Goal: Information Seeking & Learning: Learn about a topic

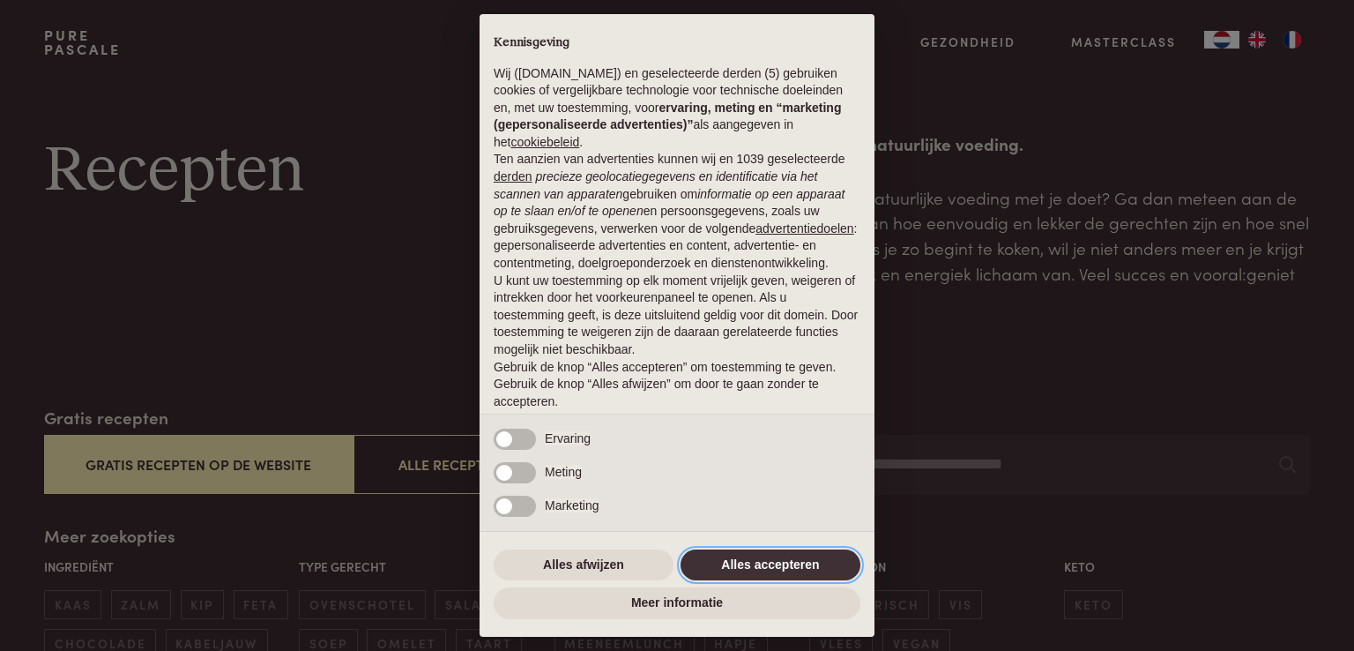
click at [780, 569] on button "Alles accepteren" at bounding box center [771, 565] width 180 height 32
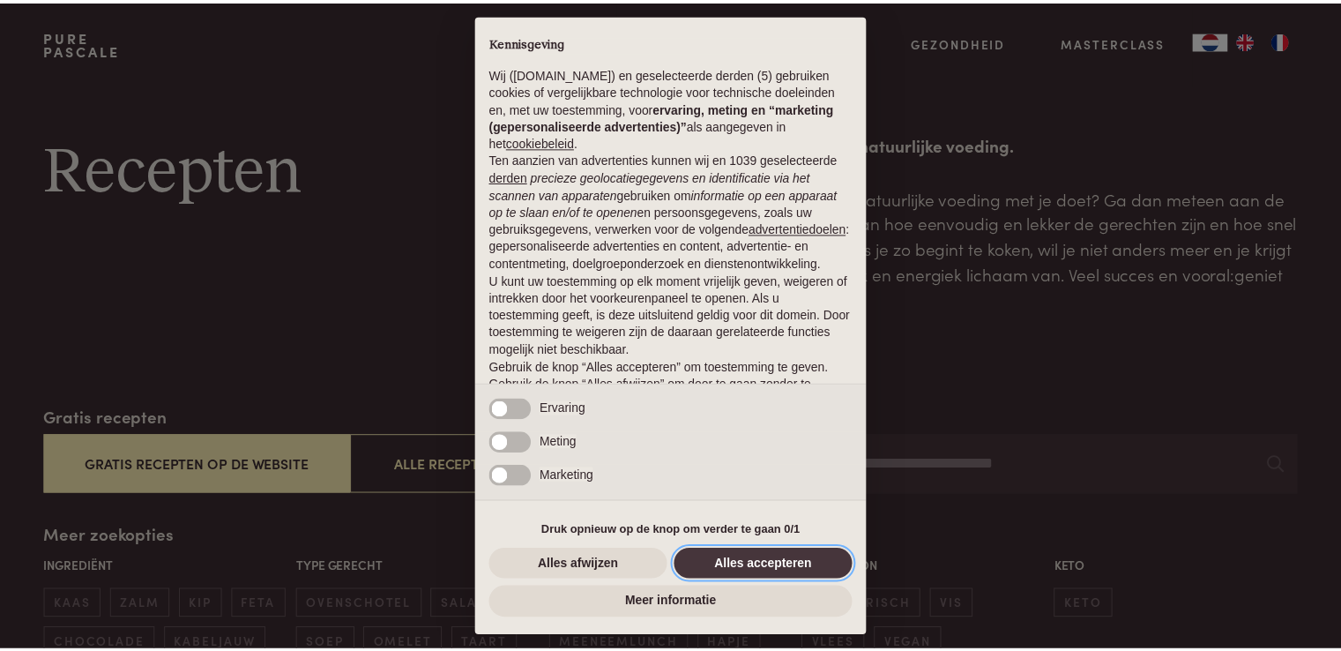
scroll to position [58, 0]
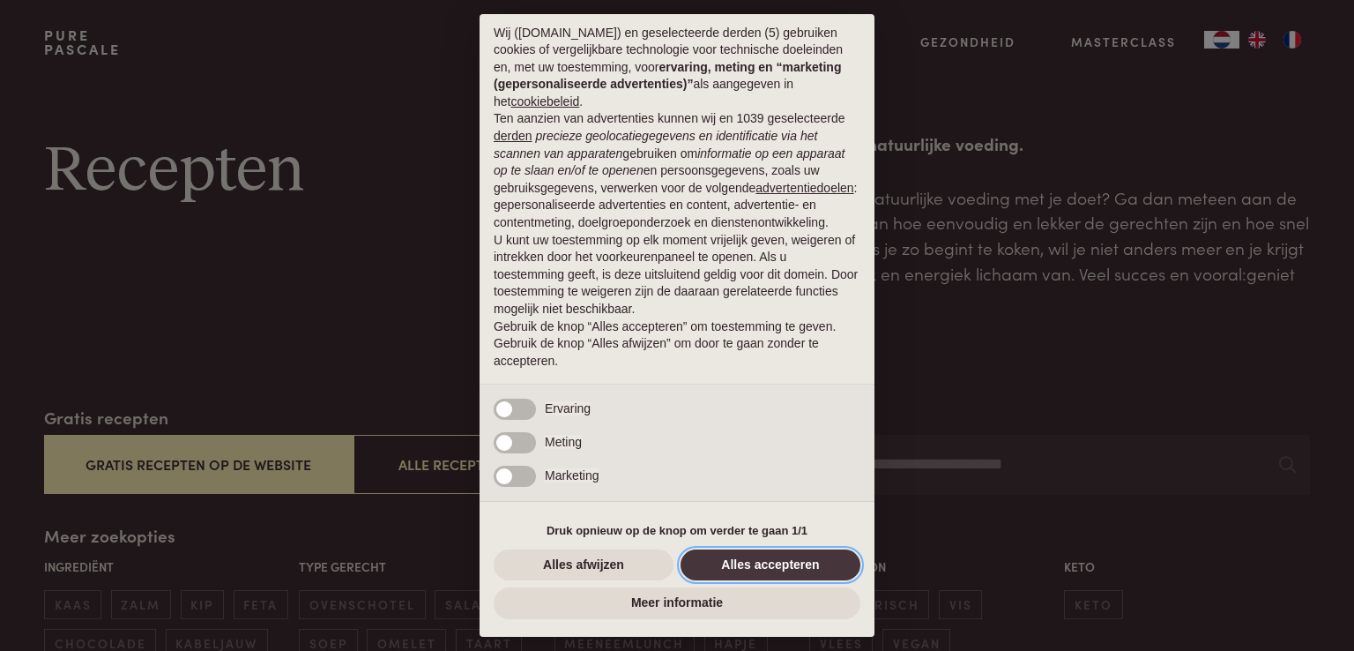
click at [822, 565] on button "Alles accepteren" at bounding box center [771, 565] width 180 height 32
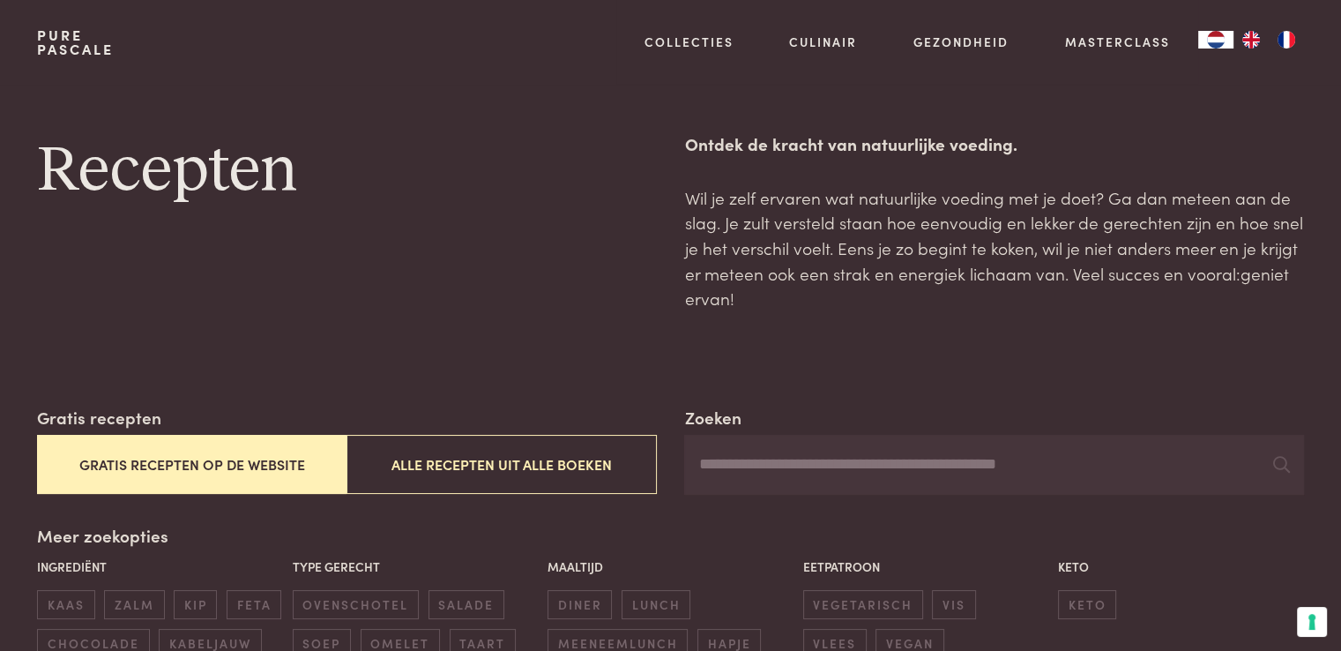
click at [822, 565] on p "Eetpatroon" at bounding box center [926, 566] width 246 height 19
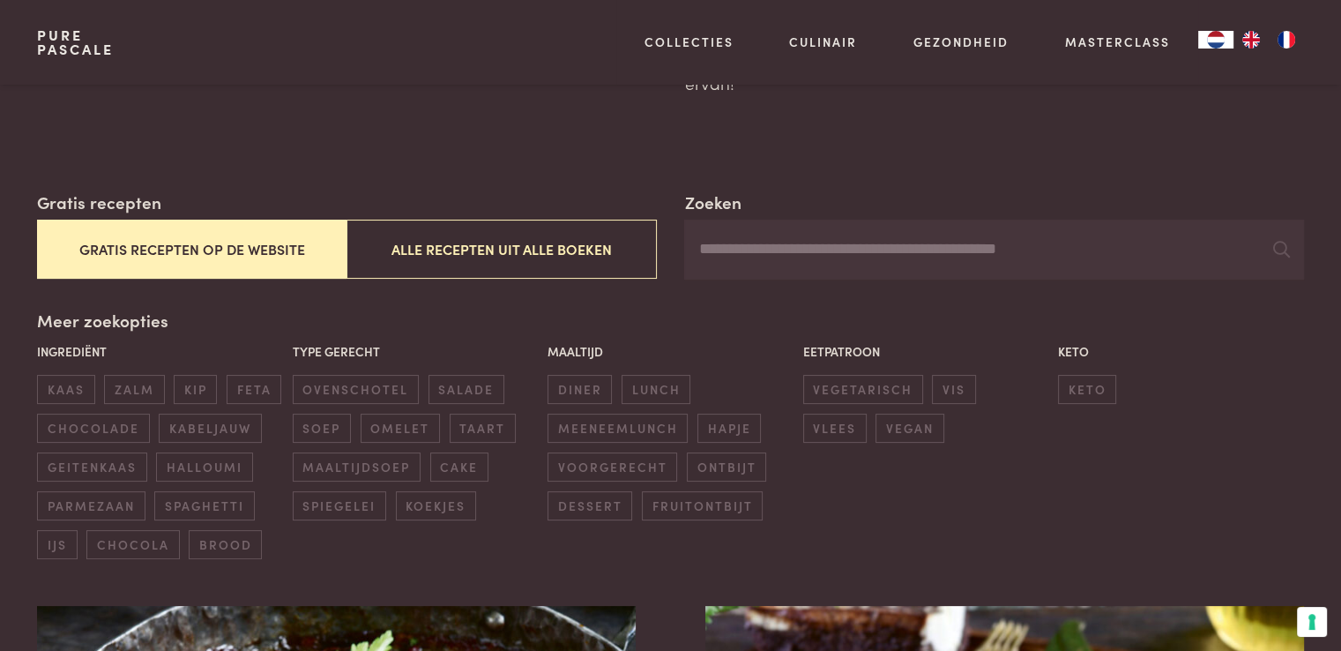
scroll to position [71, 0]
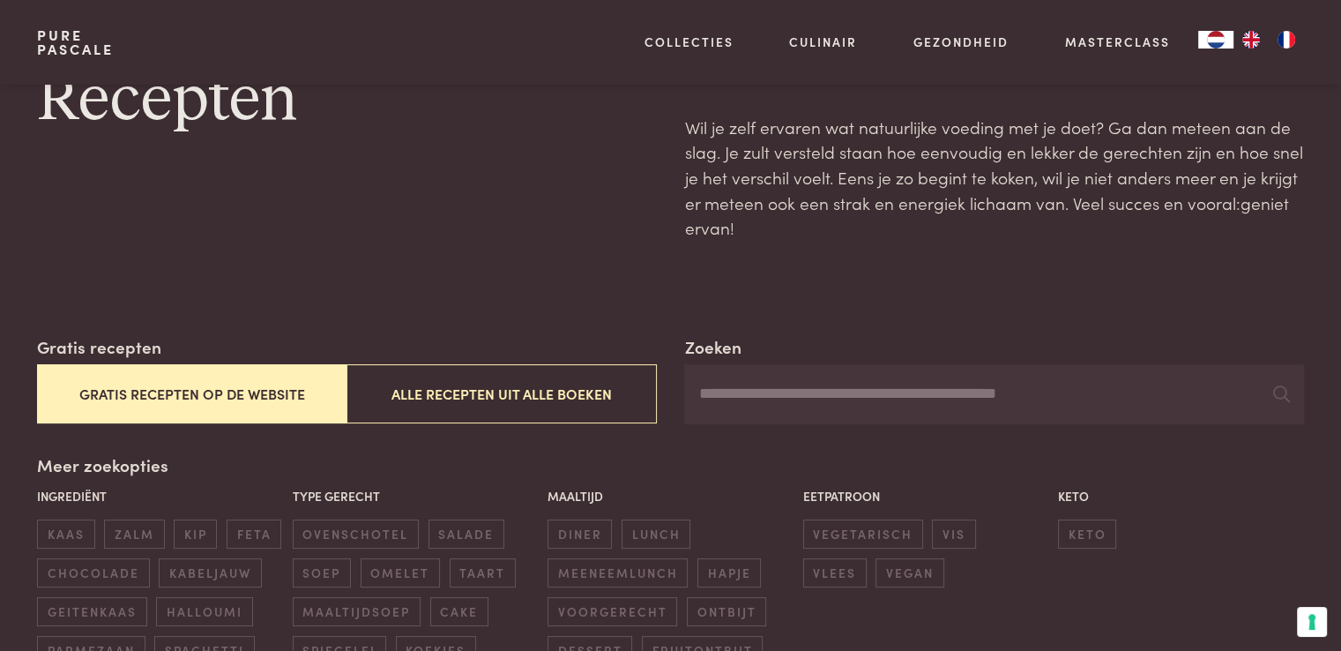
click at [889, 388] on input "Zoeken" at bounding box center [993, 394] width 619 height 60
type input "*******"
click at [272, 389] on button "Gratis recepten op de website" at bounding box center [191, 393] width 309 height 59
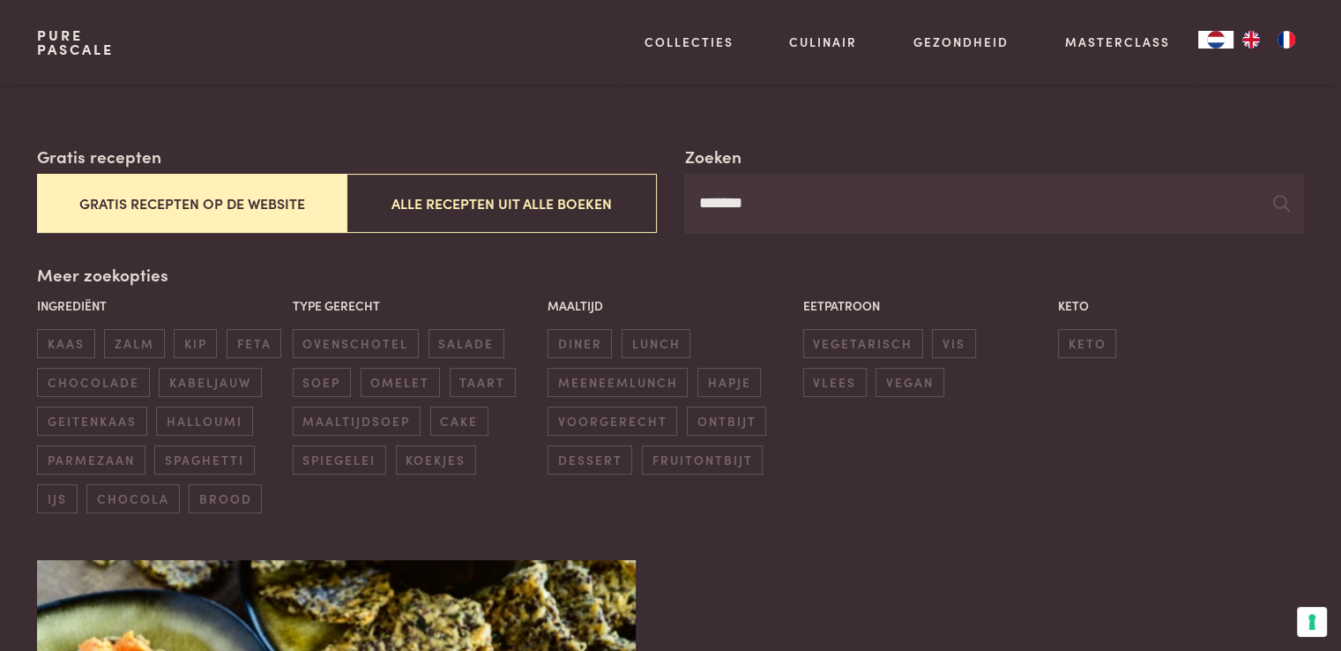
scroll to position [255, 0]
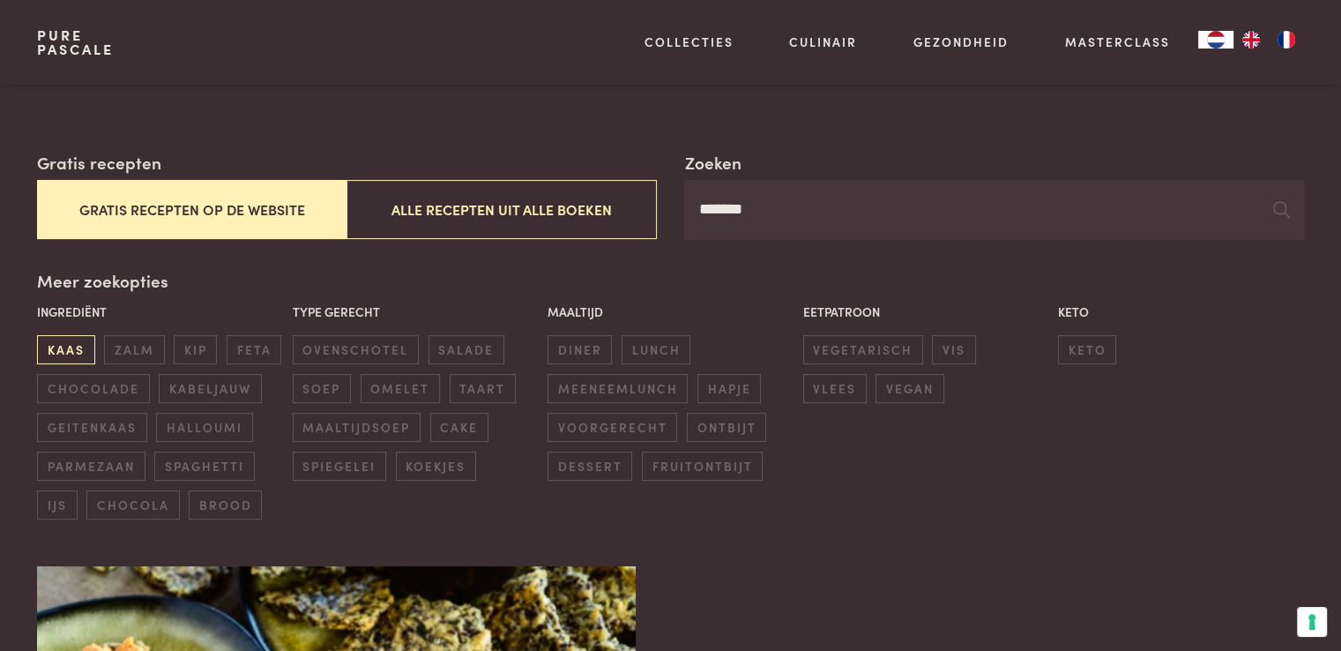
click at [72, 339] on span "kaas" at bounding box center [65, 349] width 57 height 29
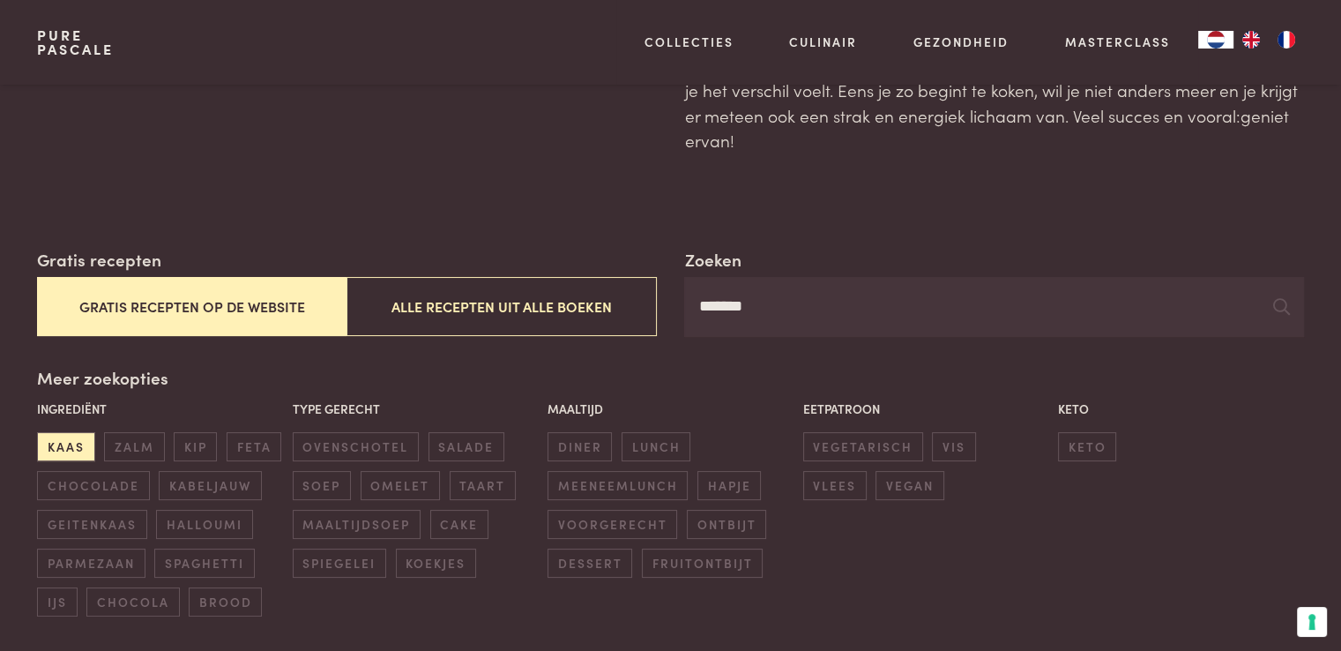
scroll to position [71, 0]
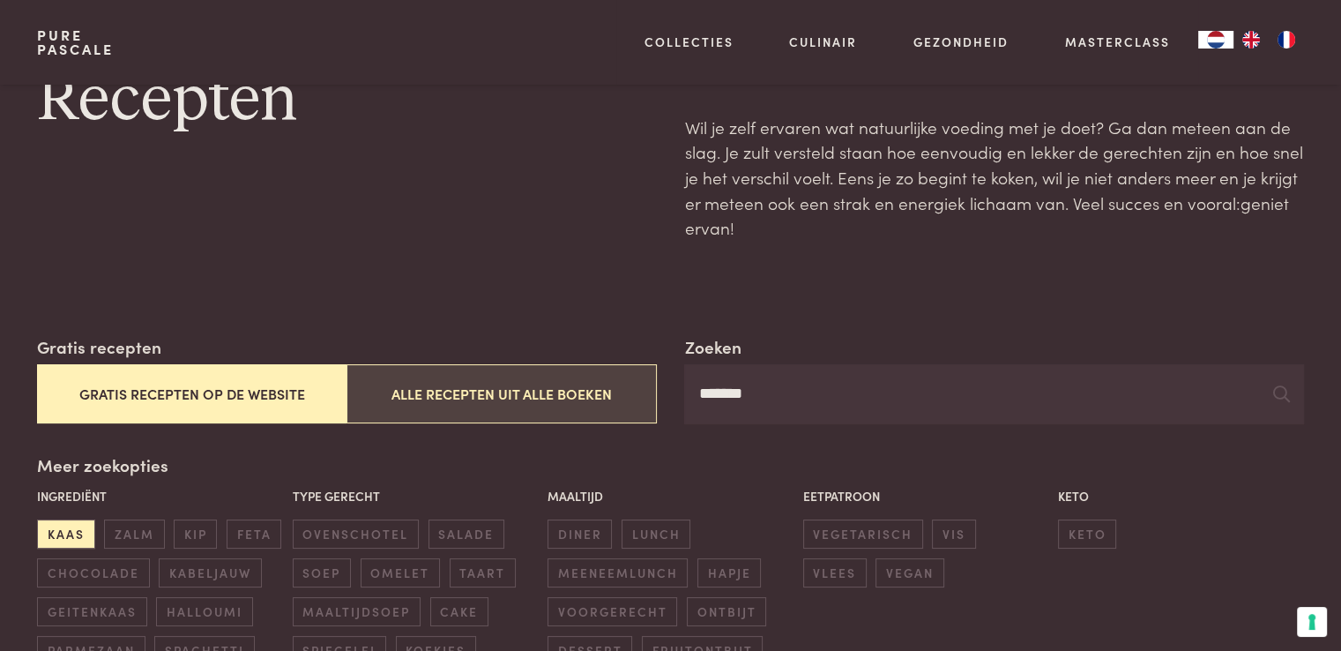
click at [578, 382] on button "Alle recepten uit alle boeken" at bounding box center [500, 393] width 309 height 59
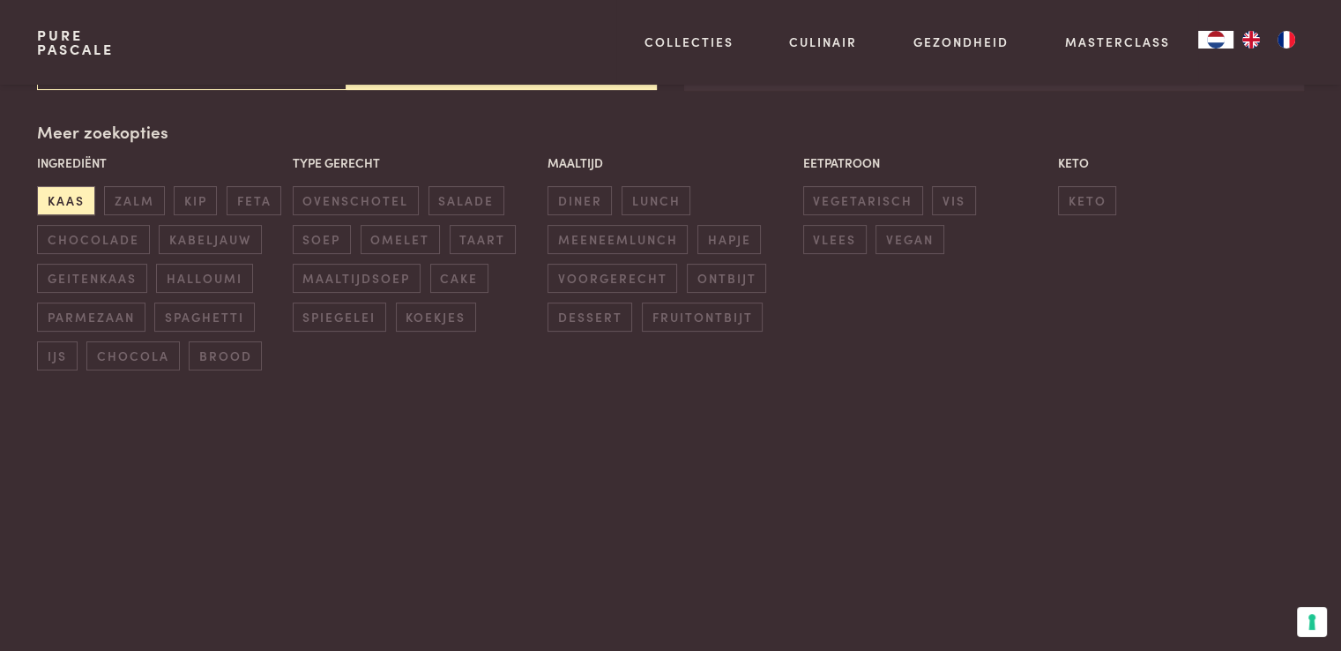
scroll to position [405, 0]
click at [74, 197] on span "kaas" at bounding box center [65, 199] width 57 height 29
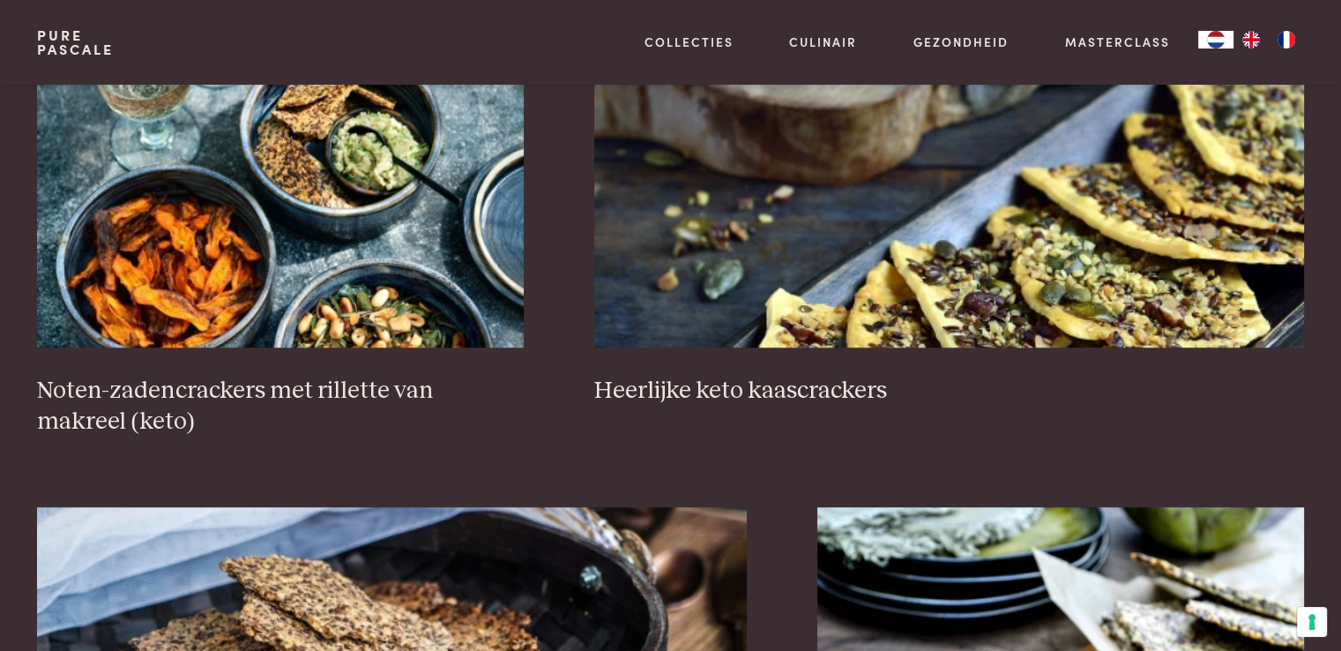
scroll to position [1325, 0]
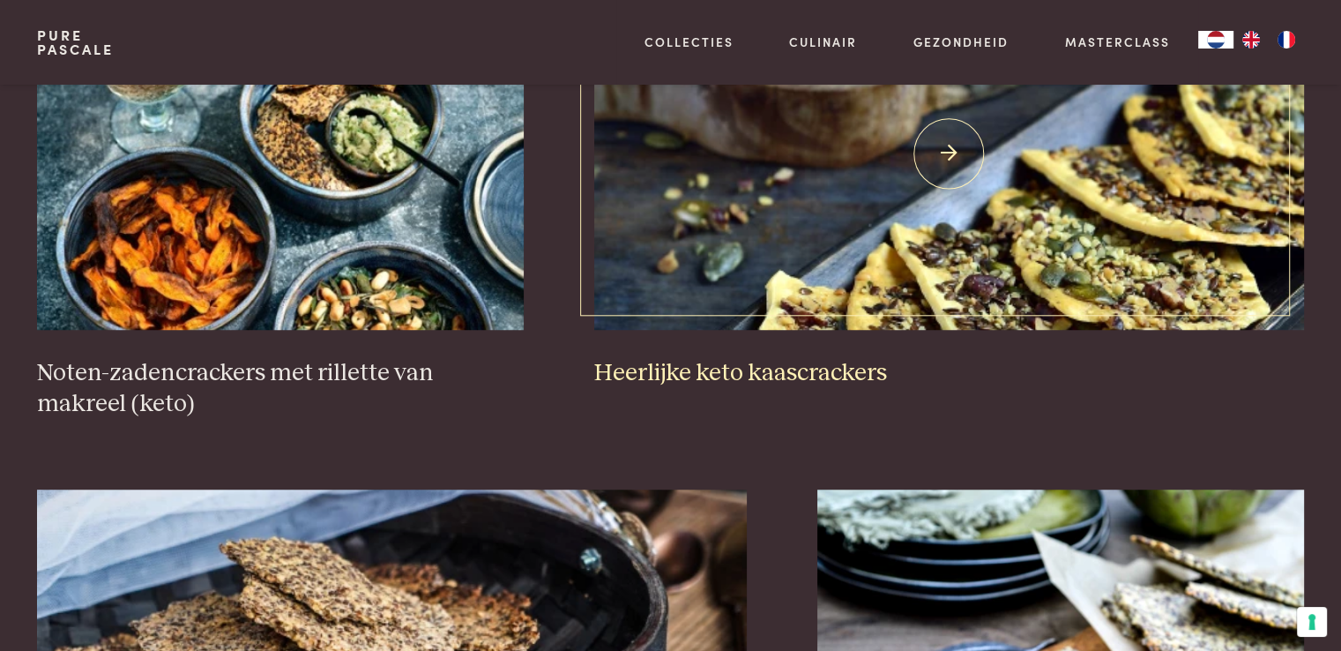
click at [1091, 249] on img at bounding box center [949, 153] width 710 height 353
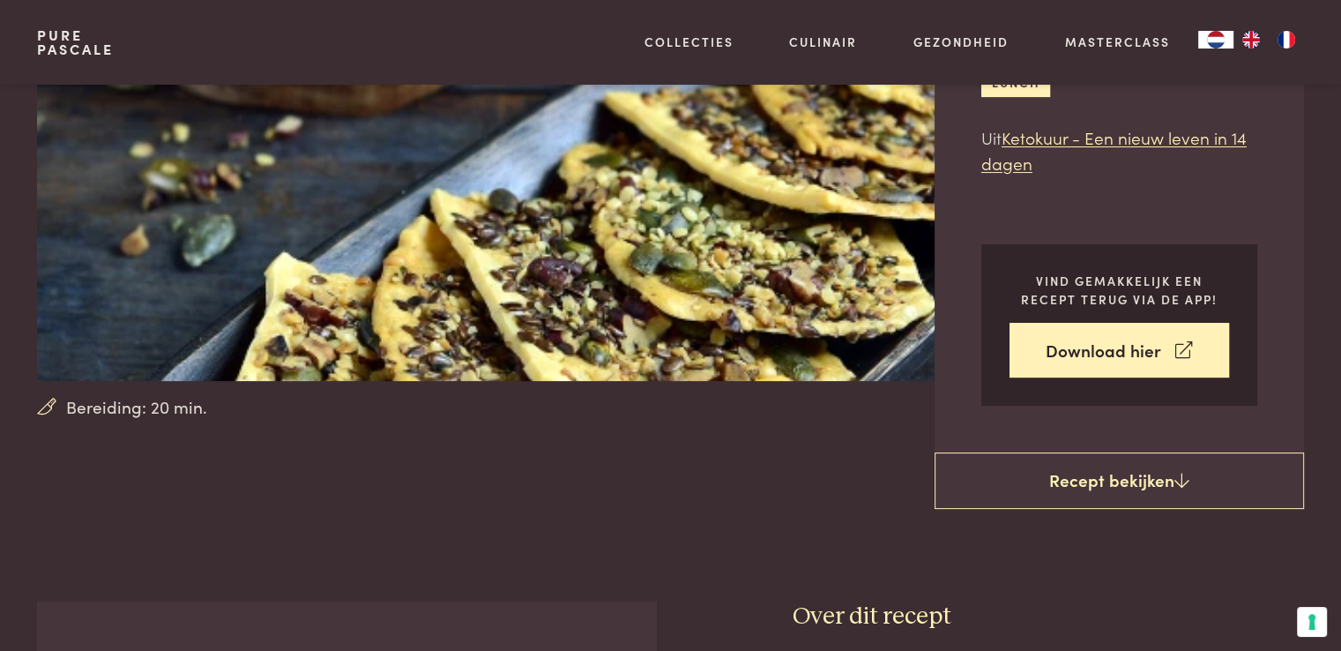
scroll to position [293, 0]
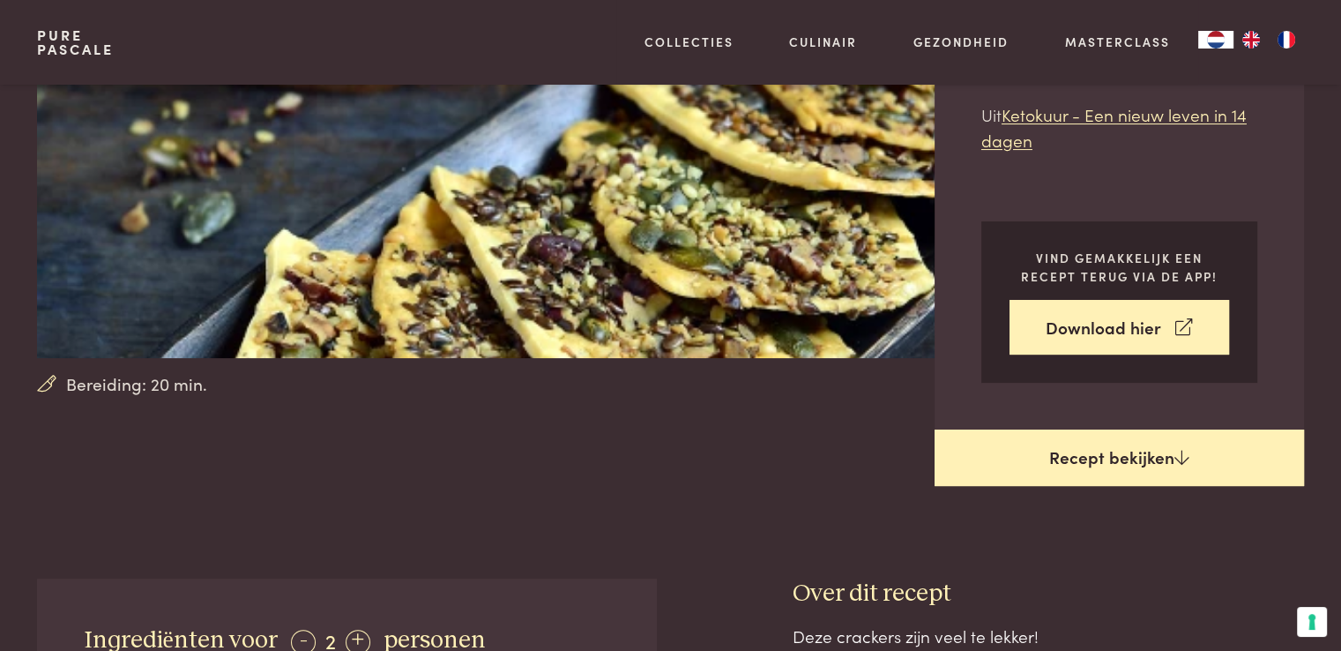
click at [1153, 462] on link "Recept bekijken" at bounding box center [1118, 457] width 369 height 56
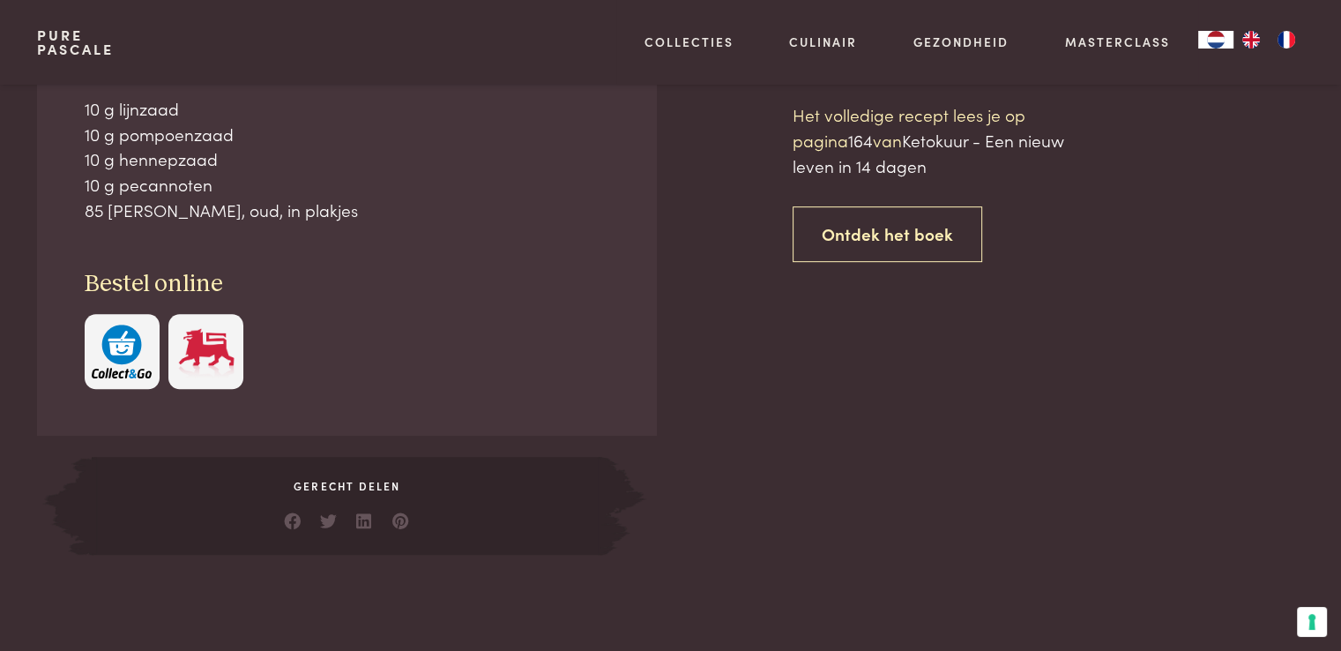
scroll to position [869, 0]
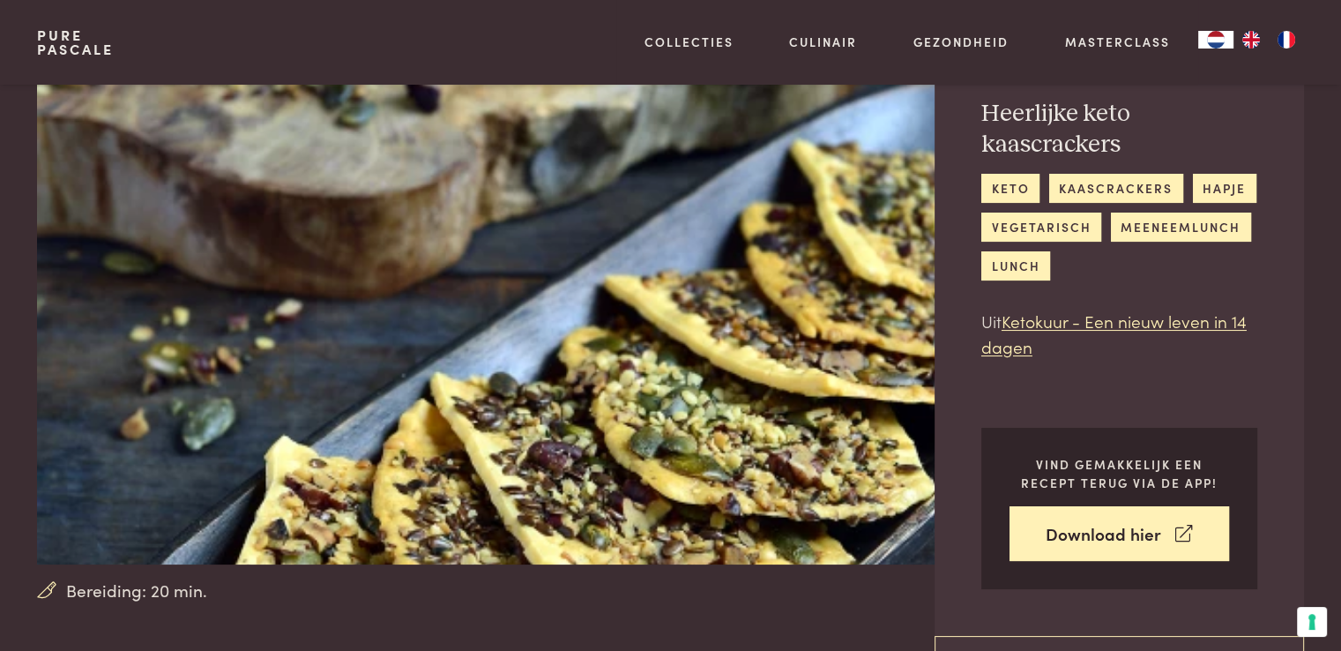
scroll to position [81, 0]
